Goal: Task Accomplishment & Management: Manage account settings

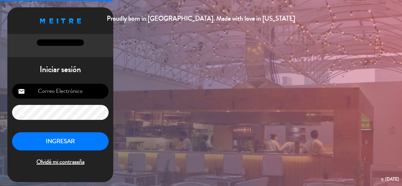
type input "[EMAIL_ADDRESS][DOMAIN_NAME]"
click at [50, 141] on button "INGRESAR" at bounding box center [60, 141] width 96 height 19
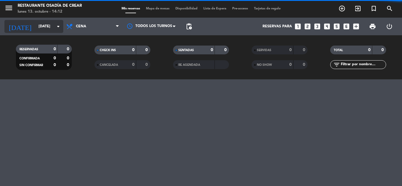
click at [58, 26] on icon "arrow_drop_down" at bounding box center [58, 26] width 7 height 7
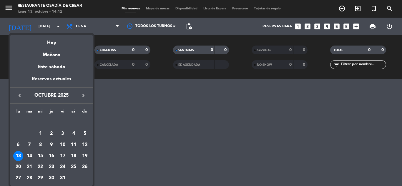
click at [111, 22] on div at bounding box center [201, 93] width 402 height 186
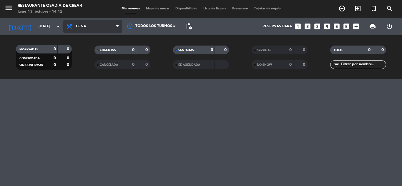
click at [115, 25] on span "Cena" at bounding box center [92, 26] width 59 height 13
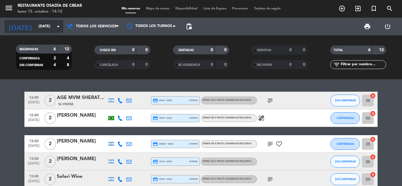
click at [57, 28] on icon "arrow_drop_down" at bounding box center [58, 26] width 7 height 7
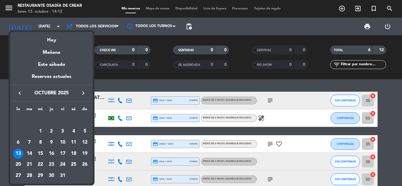
click at [84, 93] on icon "keyboard_arrow_right" at bounding box center [83, 93] width 7 height 7
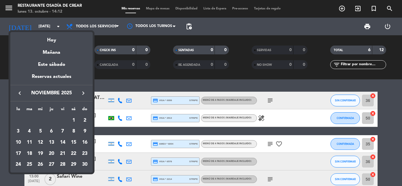
click at [84, 93] on icon "keyboard_arrow_right" at bounding box center [83, 93] width 7 height 7
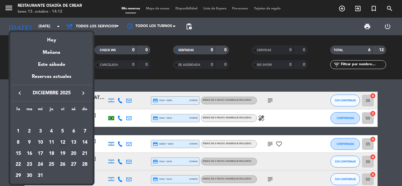
click at [64, 142] on div "12" at bounding box center [63, 143] width 10 height 10
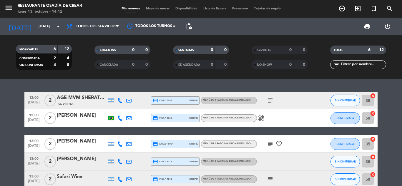
type input "[DATE]"
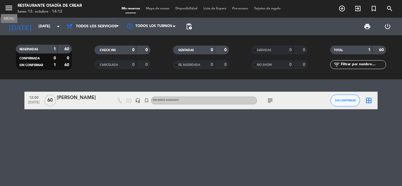
click at [10, 9] on icon "menu" at bounding box center [8, 8] width 9 height 9
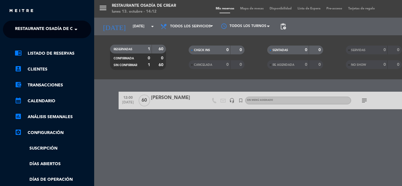
click at [72, 28] on span at bounding box center [77, 29] width 10 height 12
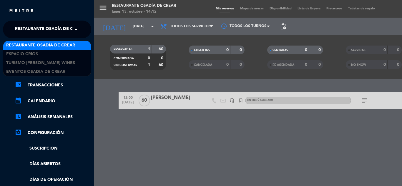
click at [73, 28] on span at bounding box center [77, 29] width 10 height 12
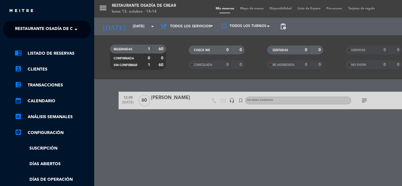
click at [206, 153] on div "menu Restaurante Osadía de Crear [DATE] 13. octubre - 14:14 Mis reservas Mapa d…" at bounding box center [295, 93] width 402 height 186
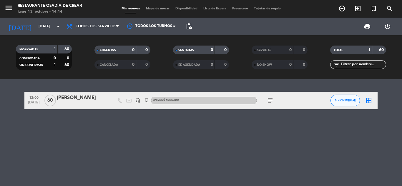
click at [68, 97] on div "[PERSON_NAME]" at bounding box center [82, 98] width 50 height 8
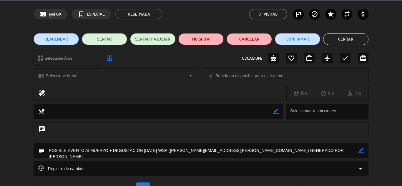
scroll to position [7, 0]
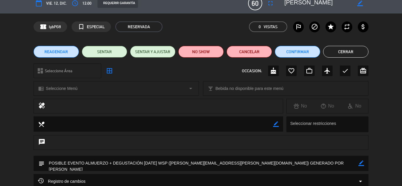
click at [185, 164] on textarea at bounding box center [201, 163] width 314 height 15
click at [358, 165] on icon "border_color" at bounding box center [361, 164] width 6 height 6
drag, startPoint x: 181, startPoint y: 163, endPoint x: 219, endPoint y: 163, distance: 37.6
click at [219, 163] on textarea at bounding box center [201, 163] width 314 height 15
click at [361, 166] on icon at bounding box center [361, 164] width 6 height 6
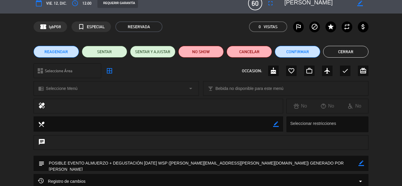
click at [341, 51] on button "Cerrar" at bounding box center [345, 52] width 45 height 12
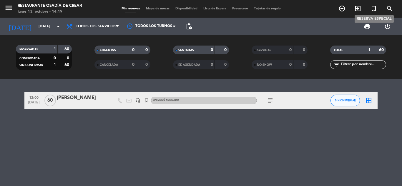
click at [372, 8] on icon "turned_in_not" at bounding box center [373, 8] width 7 height 7
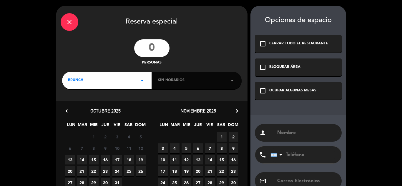
click at [156, 46] on input "number" at bounding box center [151, 48] width 35 height 18
type input "40"
click at [136, 82] on div "BRUNCH arrow_drop_down" at bounding box center [106, 81] width 89 height 18
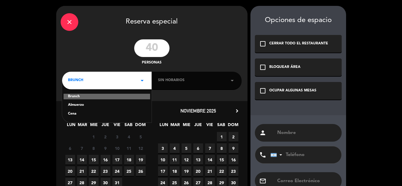
click at [79, 107] on div "Almuerzo" at bounding box center [107, 105] width 78 height 6
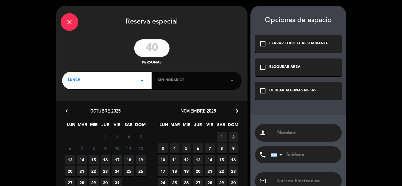
click at [169, 80] on div "Sin horarios arrow_drop_down" at bounding box center [196, 81] width 89 height 18
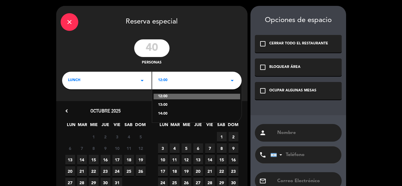
click at [168, 105] on div "13:00" at bounding box center [197, 105] width 78 height 6
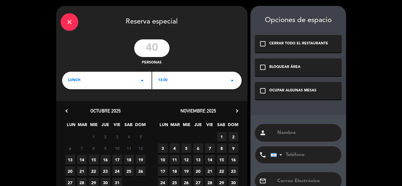
click at [198, 81] on div "13:00 arrow_drop_down" at bounding box center [196, 81] width 89 height 18
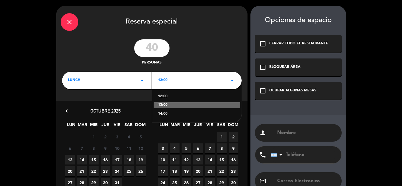
click at [198, 81] on div "13:00 arrow_drop_down" at bounding box center [196, 81] width 89 height 18
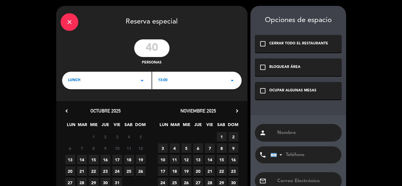
click at [237, 110] on icon "chevron_right" at bounding box center [237, 111] width 6 height 6
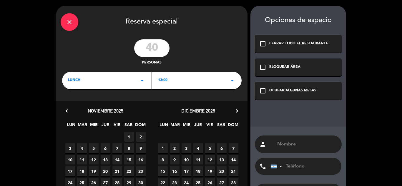
click at [210, 158] on span "12" at bounding box center [210, 160] width 10 height 10
click at [286, 45] on div "CERRAR TODO EL RESTAURANTE" at bounding box center [298, 44] width 59 height 6
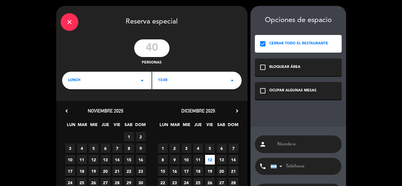
click at [288, 144] on input "text" at bounding box center [306, 144] width 61 height 8
paste input "[PERSON_NAME]"
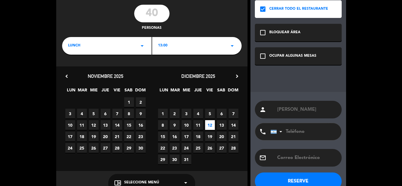
scroll to position [49, 0]
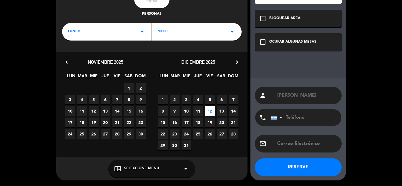
type input "[PERSON_NAME]"
click at [163, 166] on div "chrome_reader_mode Seleccione Menú arrow_drop_down" at bounding box center [151, 169] width 87 height 18
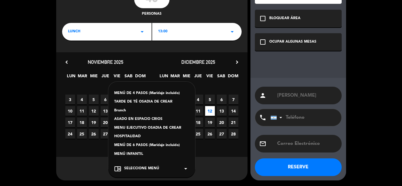
click at [140, 119] on div "ASADO EN ESPACIO CRIOS" at bounding box center [151, 119] width 75 height 6
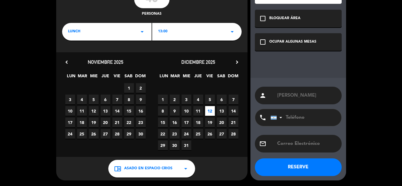
click at [308, 166] on button "RESERVE" at bounding box center [298, 168] width 87 height 18
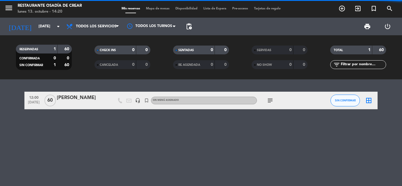
scroll to position [0, 0]
